Goal: Task Accomplishment & Management: Use online tool/utility

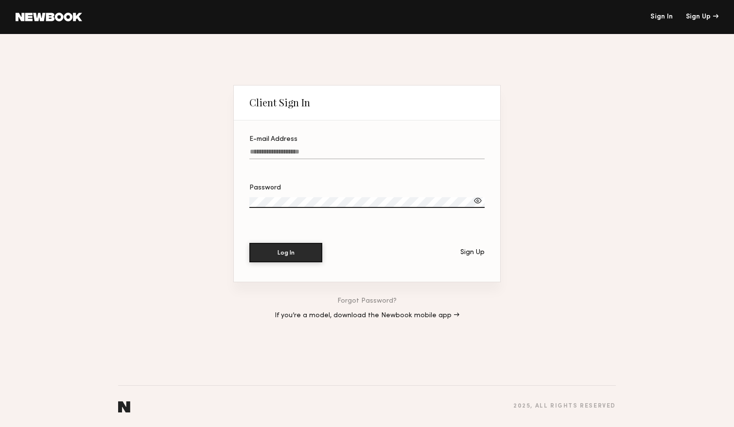
click at [338, 148] on label "E-mail Address" at bounding box center [366, 152] width 235 height 33
click at [338, 148] on input "E-mail Address" at bounding box center [366, 153] width 235 height 11
type input "**********"
click at [249, 243] on button "Log In" at bounding box center [285, 252] width 73 height 19
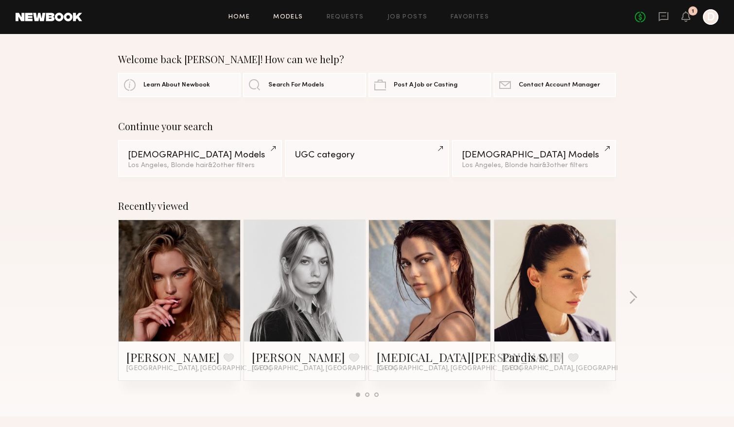
click at [297, 15] on link "Models" at bounding box center [288, 17] width 30 height 6
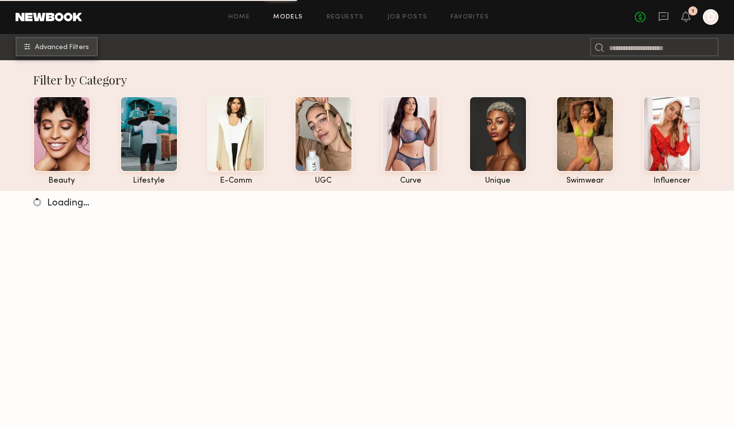
click at [82, 48] on span "Advanced Filters" at bounding box center [62, 47] width 54 height 7
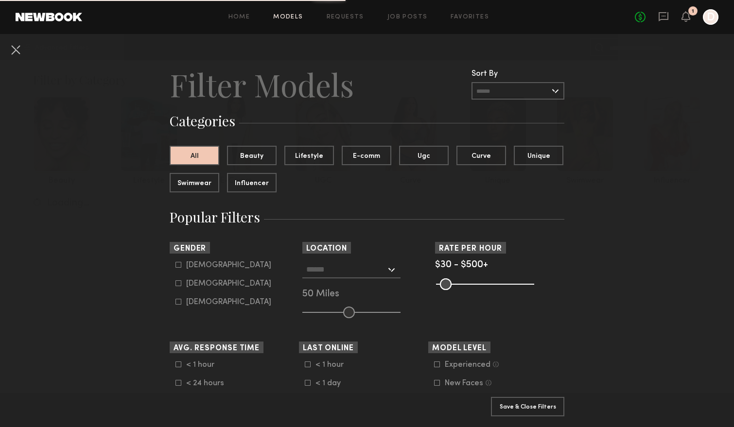
click at [361, 265] on input "text" at bounding box center [346, 269] width 80 height 17
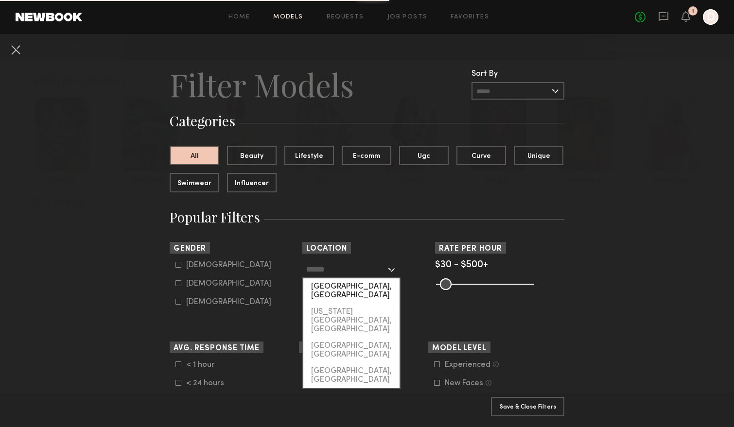
click at [358, 284] on div "[GEOGRAPHIC_DATA], [GEOGRAPHIC_DATA]" at bounding box center [351, 290] width 96 height 25
type input "**********"
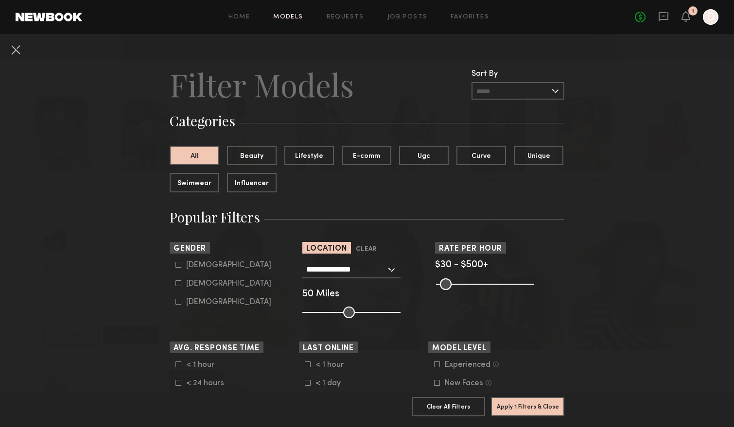
click at [189, 265] on div "[DEMOGRAPHIC_DATA]" at bounding box center [228, 265] width 85 height 6
type input "*"
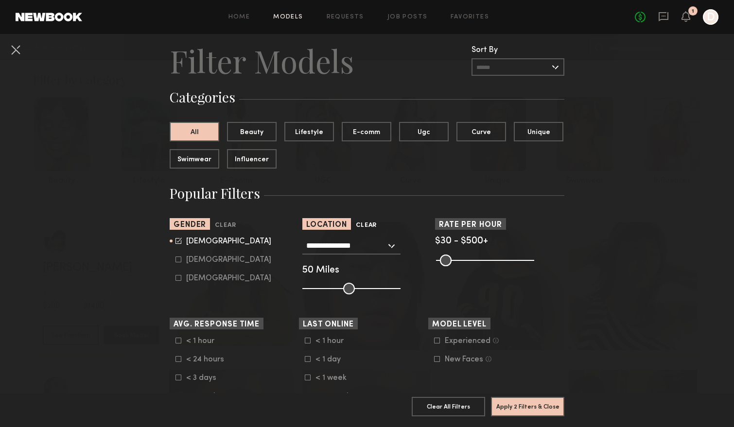
scroll to position [32, 0]
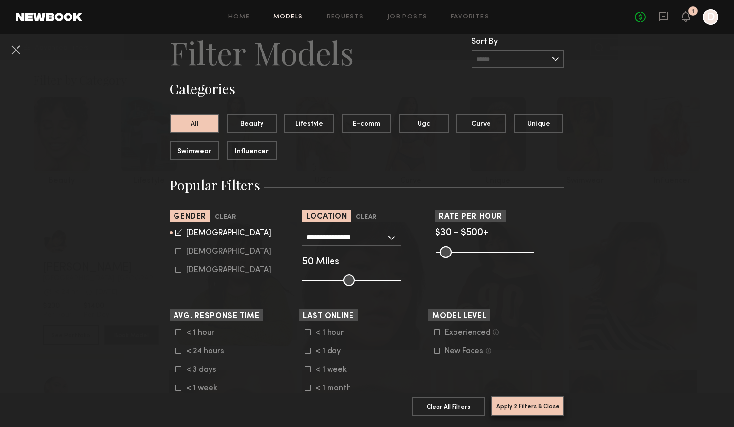
click at [532, 406] on button "Apply 2 Filters & Close" at bounding box center [527, 405] width 73 height 19
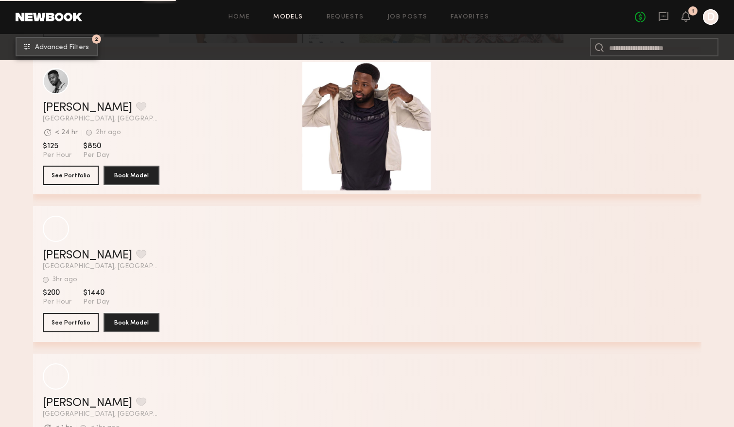
scroll to position [12230, 0]
